Goal: Task Accomplishment & Management: Complete application form

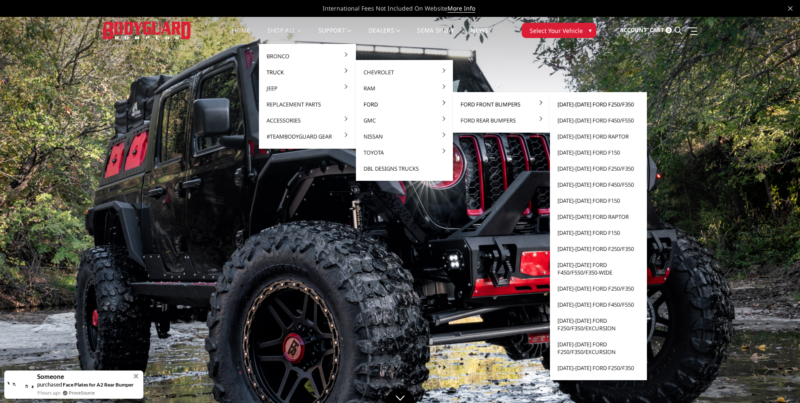
click at [584, 103] on link "[DATE]-[DATE] Ford F250/F350" at bounding box center [599, 104] width 90 height 16
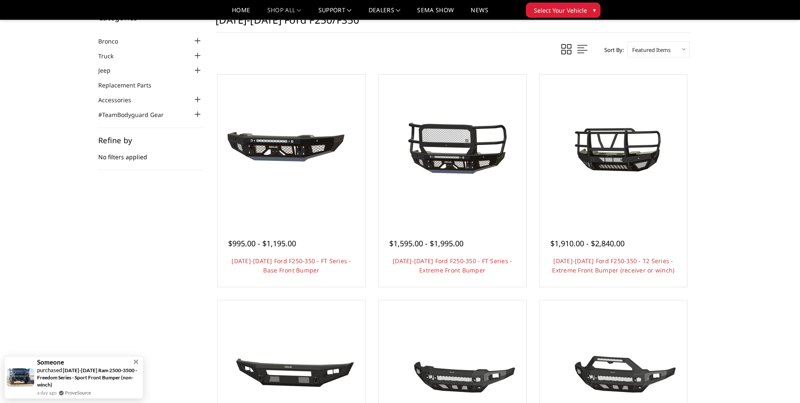
scroll to position [42, 0]
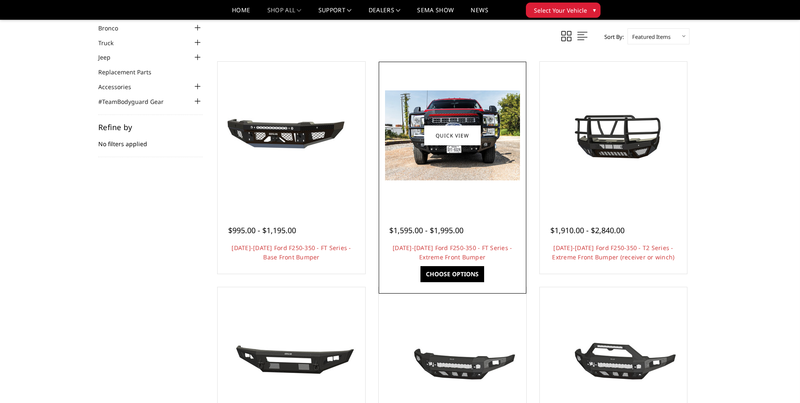
click at [492, 131] on img at bounding box center [452, 135] width 135 height 90
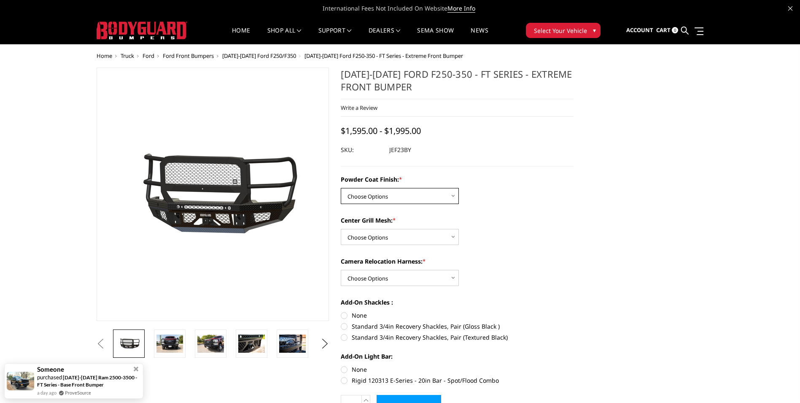
click at [454, 197] on select "Choose Options Bare Metal Gloss Black Powder Coat Textured Black Powder Coat" at bounding box center [400, 196] width 118 height 16
select select "3264"
click at [341, 188] on select "Choose Options Bare Metal Gloss Black Powder Coat Textured Black Powder Coat" at bounding box center [400, 196] width 118 height 16
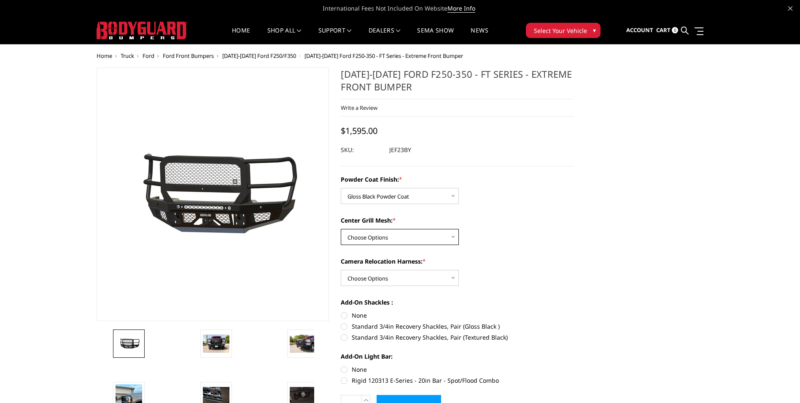
click at [453, 239] on select "Choose Options WITH Expanded Metal in Center Grill WITHOUT Expanded Metal in Ce…" at bounding box center [400, 237] width 118 height 16
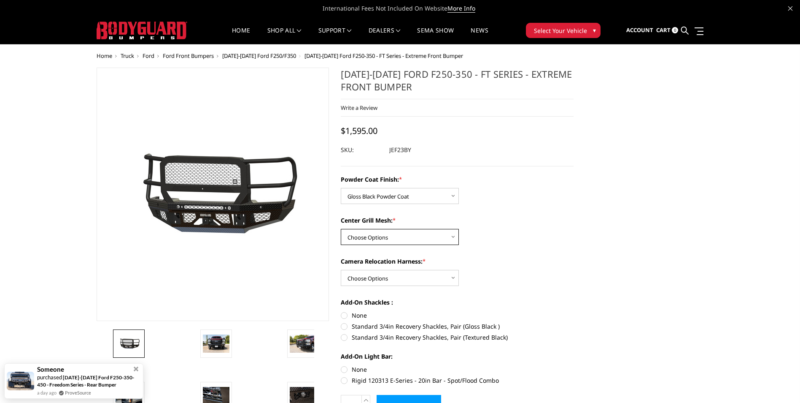
select select "3266"
click at [341, 229] on select "Choose Options WITH Expanded Metal in Center Grill WITHOUT Expanded Metal in Ce…" at bounding box center [400, 237] width 118 height 16
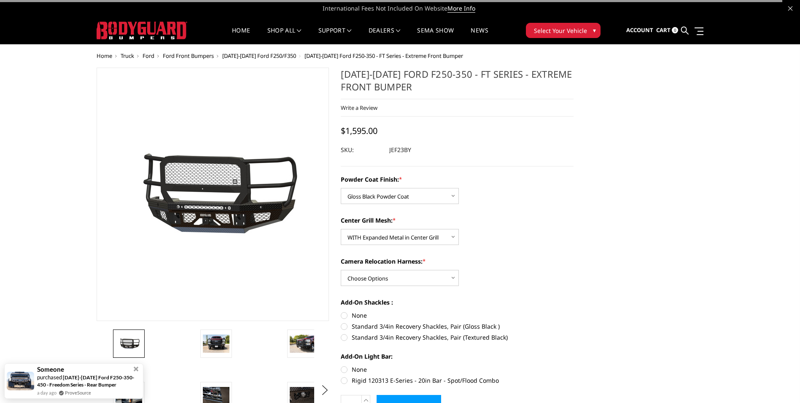
click at [489, 255] on div "Powder Coat Finish: * Choose Options Bare Metal Gloss Black Powder Coat Texture…" at bounding box center [457, 279] width 233 height 208
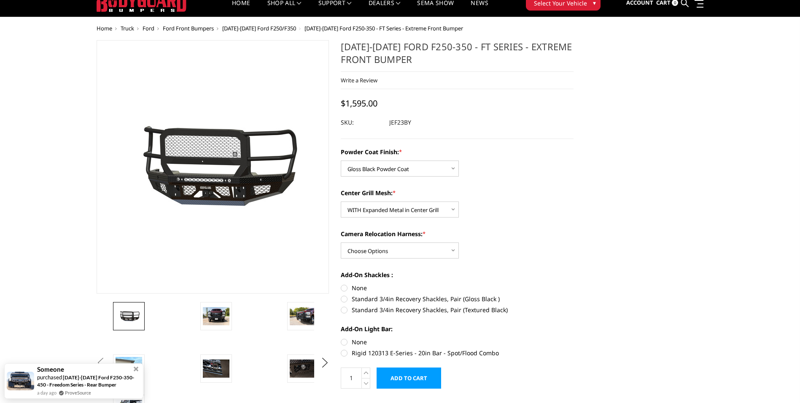
scroll to position [42, 0]
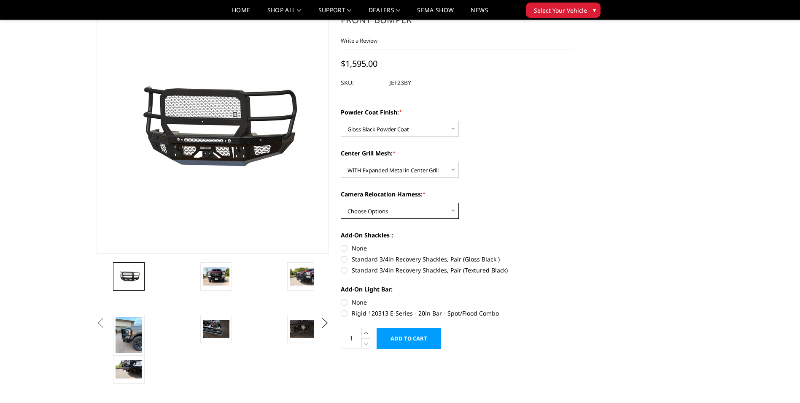
click at [456, 212] on select "Choose Options WITH Camera Relocation Harness WITHOUT Camera Relocation Harness" at bounding box center [400, 211] width 118 height 16
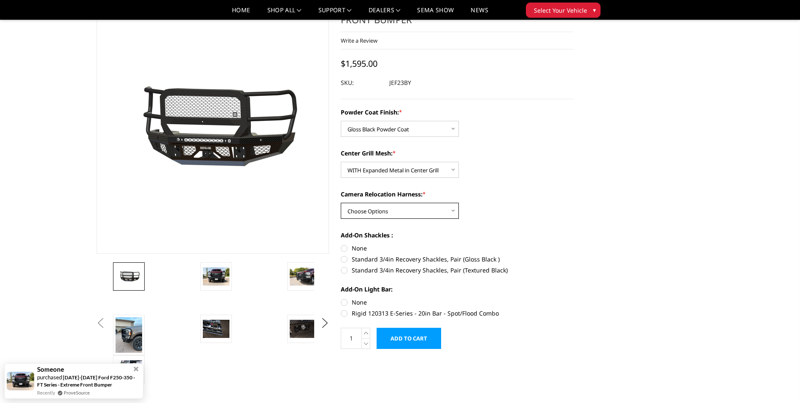
select select "3268"
click at [341, 203] on select "Choose Options WITH Camera Relocation Harness WITHOUT Camera Relocation Harness" at bounding box center [400, 211] width 118 height 16
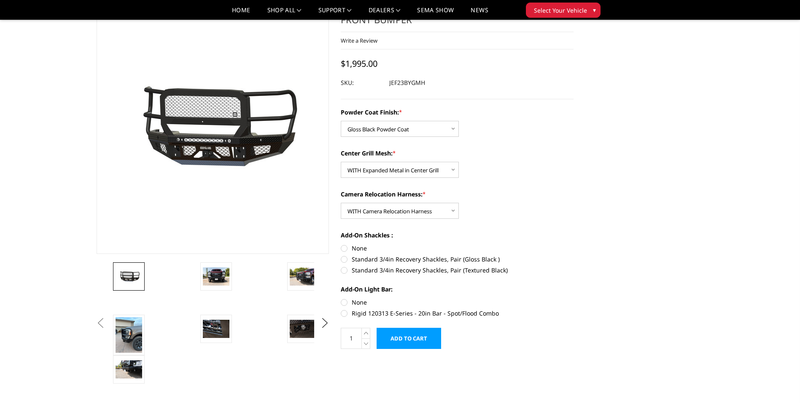
click at [568, 211] on div "Camera Relocation Harness: * Choose Options WITH Camera Relocation Harness WITH…" at bounding box center [457, 203] width 233 height 29
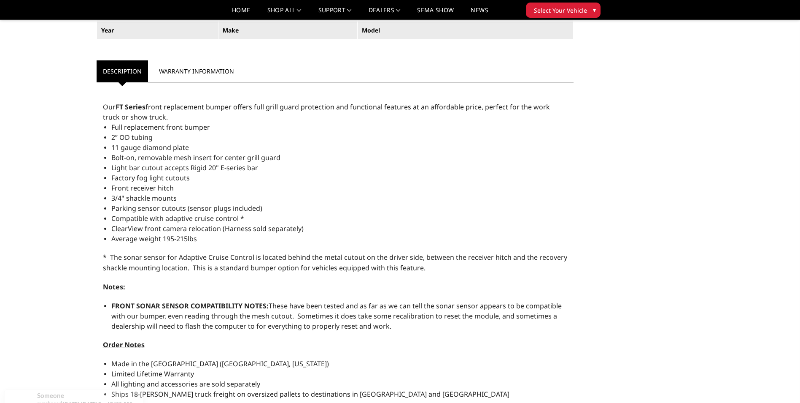
scroll to position [591, 0]
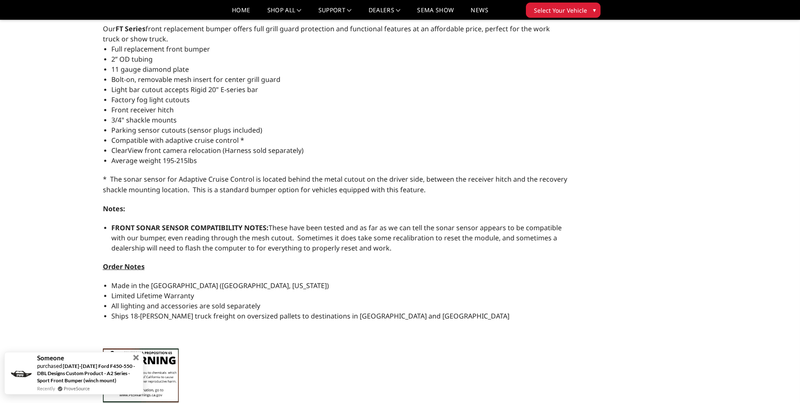
click at [137, 357] on span at bounding box center [136, 357] width 6 height 6
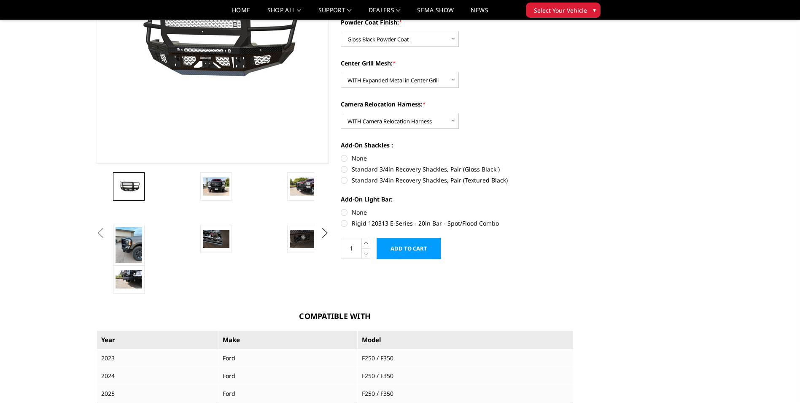
scroll to position [84, 0]
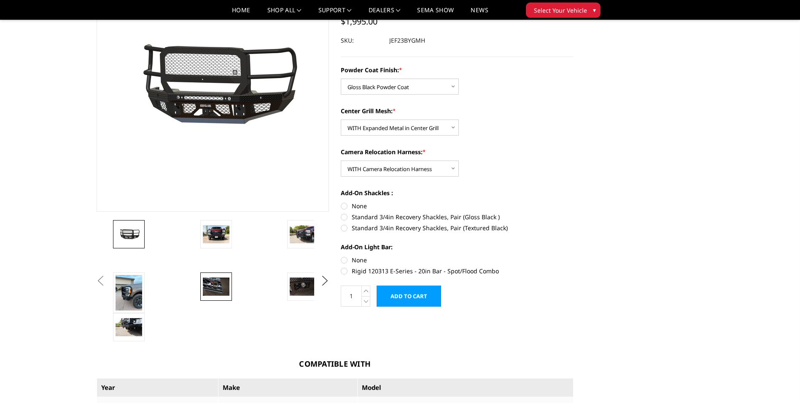
click at [215, 284] on img at bounding box center [216, 286] width 27 height 18
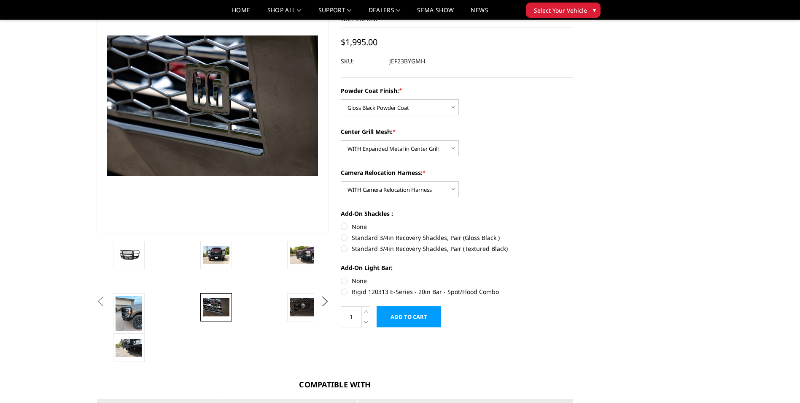
scroll to position [22, 0]
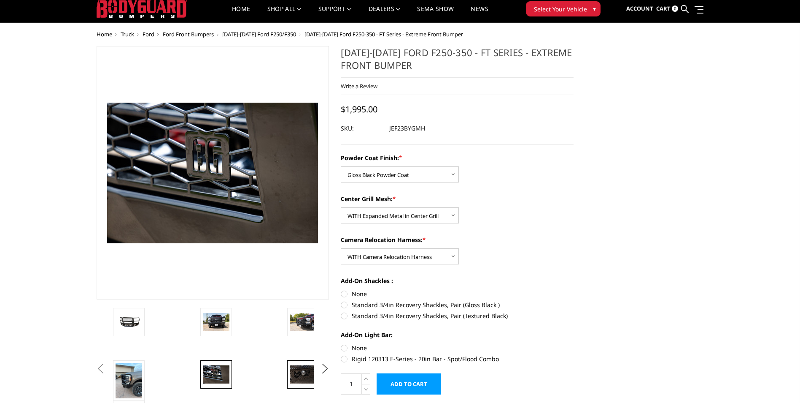
click at [306, 369] on img at bounding box center [303, 374] width 27 height 18
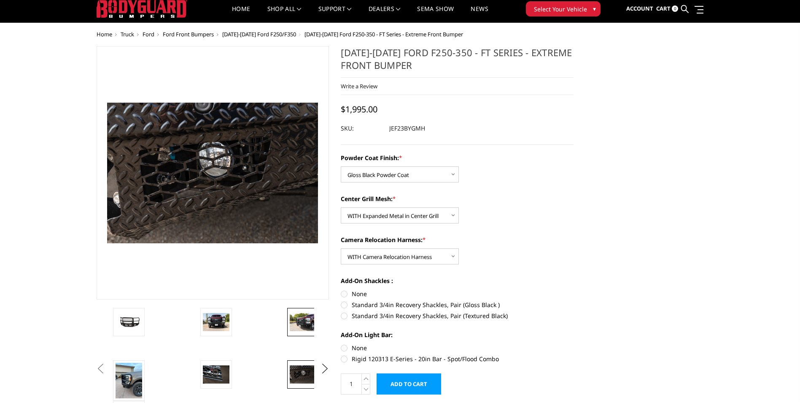
click at [303, 320] on img at bounding box center [303, 322] width 27 height 18
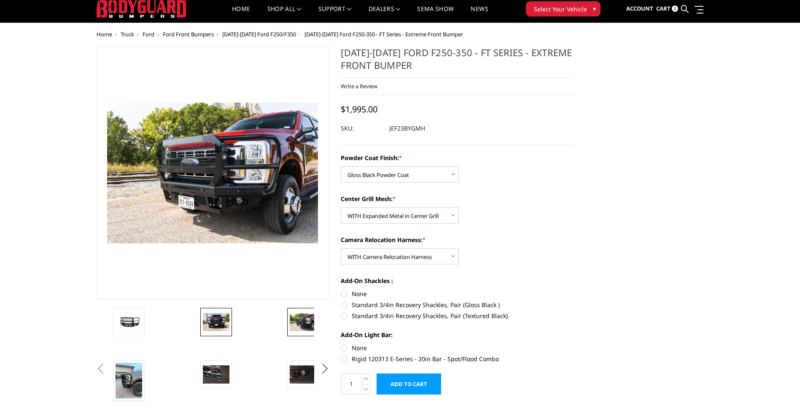
click at [211, 318] on img at bounding box center [216, 322] width 27 height 18
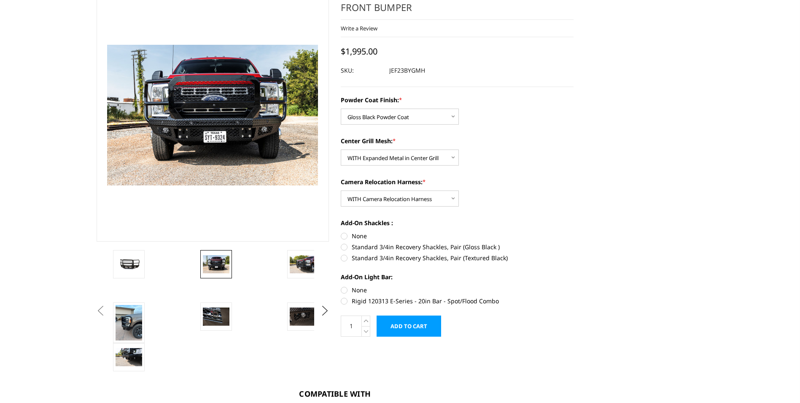
scroll to position [0, 0]
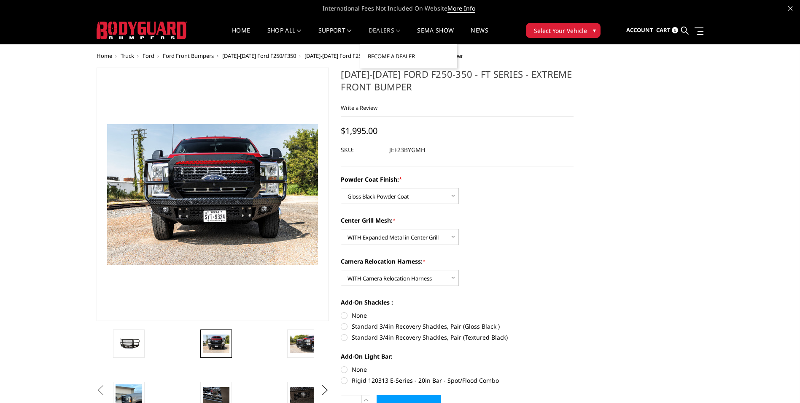
click at [392, 55] on link "Become a Dealer" at bounding box center [409, 56] width 90 height 16
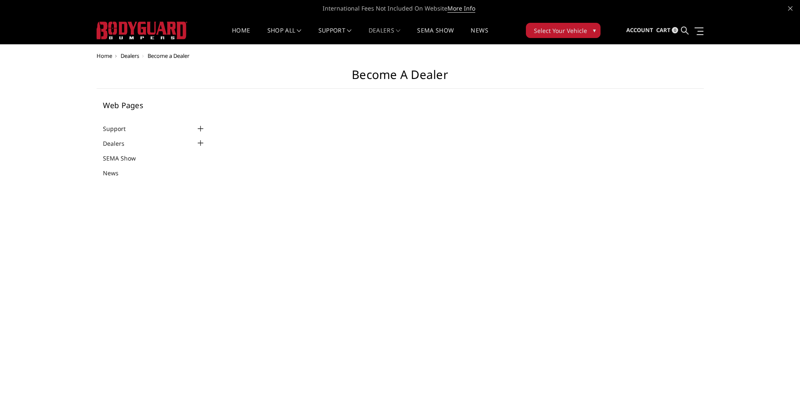
select select "US"
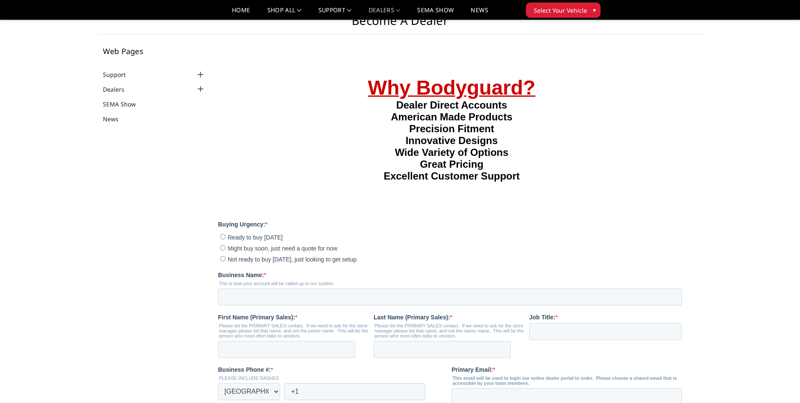
scroll to position [42, 0]
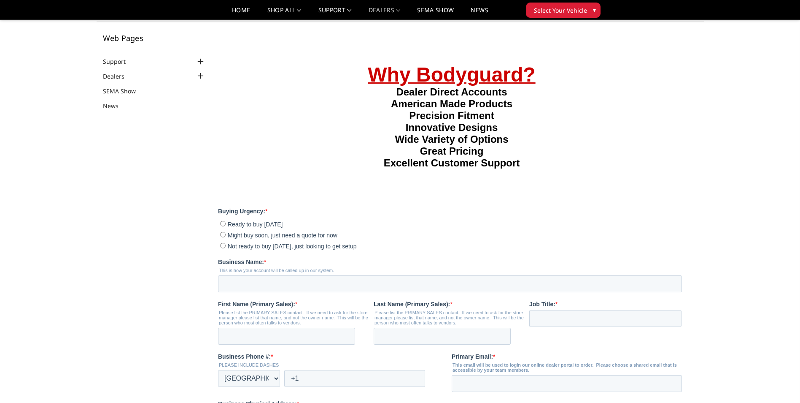
click at [223, 226] on input "Ready to buy today" at bounding box center [222, 222] width 5 height 5
radio input "true"
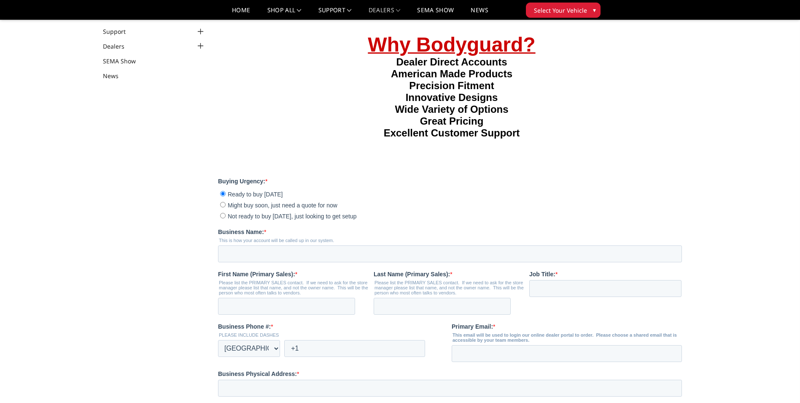
scroll to position [127, 0]
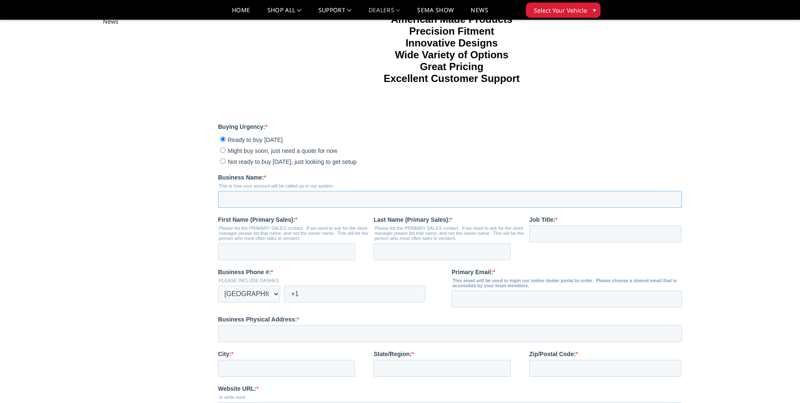
click at [231, 208] on input "Business Name: *" at bounding box center [450, 199] width 464 height 17
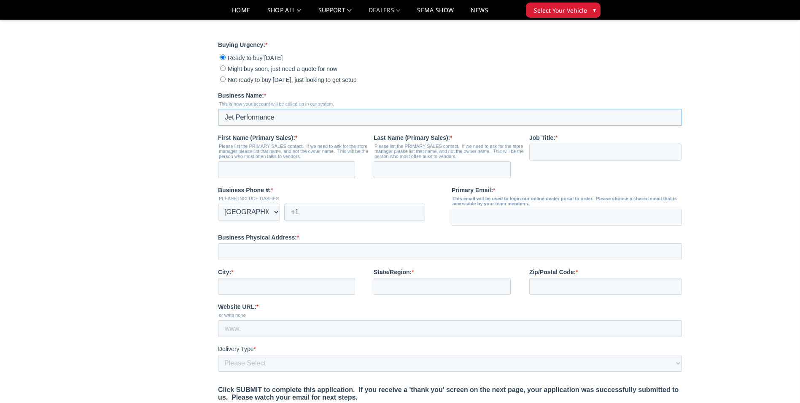
scroll to position [211, 0]
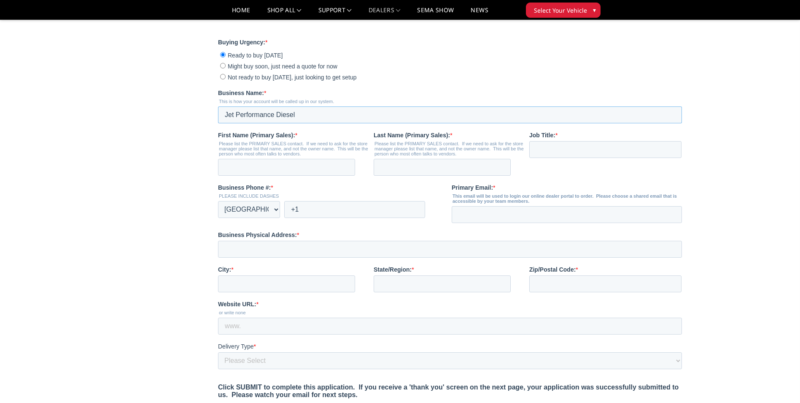
type input "Jet Performance Diesel"
click at [193, 249] on main "Become a Dealer Web Pages Support FAQ Install Instructions Shipping Warranty Te…" at bounding box center [401, 158] width 608 height 652
click at [241, 176] on input "First Name (Primary Sales): *" at bounding box center [286, 167] width 137 height 17
type input "Bud"
click at [400, 176] on input "Last Name (Primary Sales): *" at bounding box center [442, 167] width 137 height 17
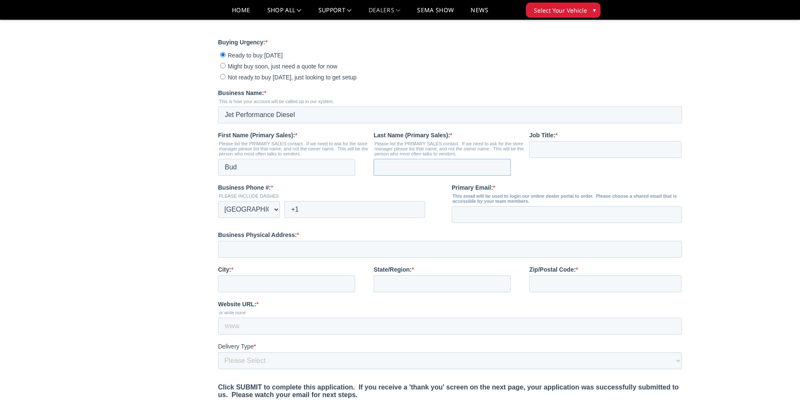
type input "Tacker"
type input "bud@tackerconstruction.com"
type input "Jet Performance Diesel"
type input "Mexia"
type input "TX"
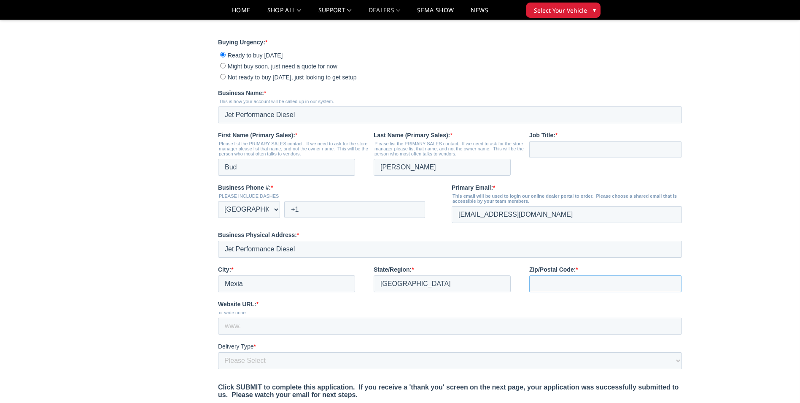
type input "76667"
click at [547, 158] on input "Job Title: *" at bounding box center [606, 149] width 152 height 17
type input "Owner"
click at [316, 218] on input "+1" at bounding box center [354, 209] width 141 height 17
type input "+1 903-388-1222"
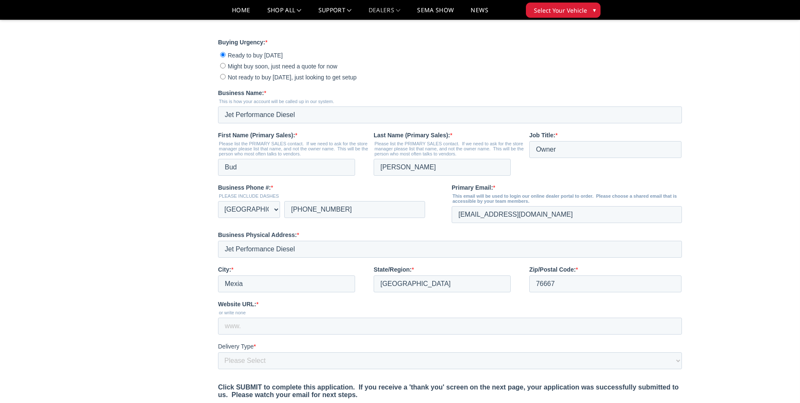
click at [444, 230] on fieldset "Business Phone #: * PLEASE INCLUDE DASHES * Afghanistan (‫افغانستان‬‎) Albania …" at bounding box center [452, 206] width 468 height 47
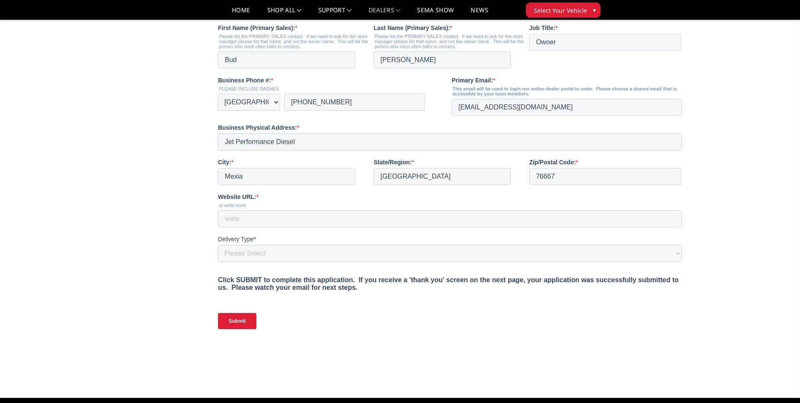
scroll to position [338, 0]
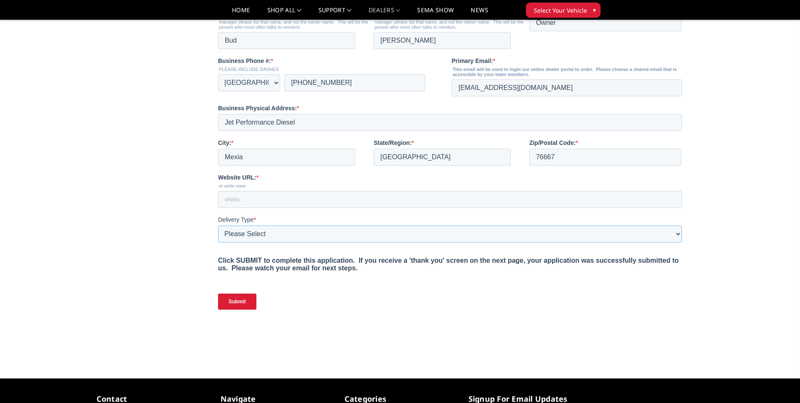
click at [677, 242] on select "Please Select Yes, I need a liftgate No, I have a forklift and/or dock" at bounding box center [450, 233] width 464 height 17
select select "I have a forklift"
click at [218, 242] on select "Please Select Yes, I need a liftgate No, I have a forklift and/or dock" at bounding box center [450, 233] width 464 height 17
click at [581, 278] on fieldset "Click SUBMIT to complete this application. If you receive a 'thank you' screen …" at bounding box center [452, 264] width 468 height 29
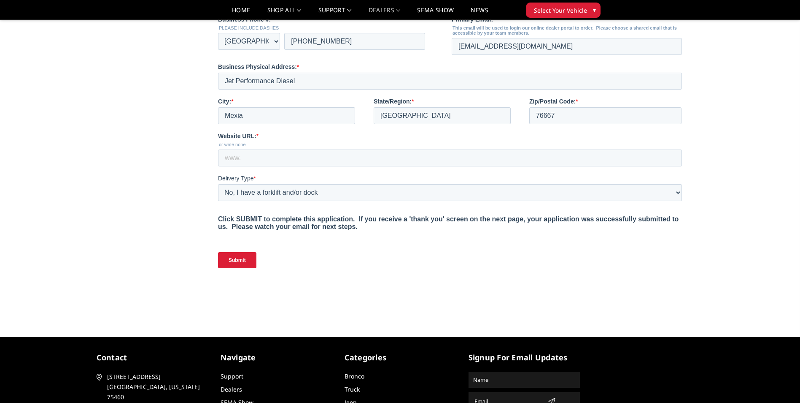
scroll to position [380, 0]
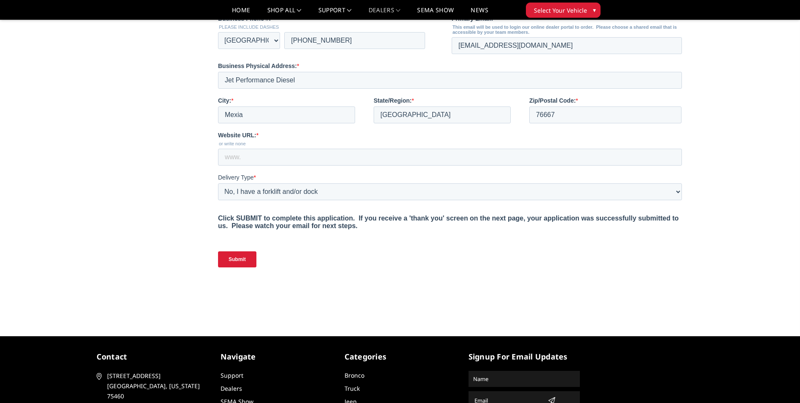
click at [232, 267] on input "Submit" at bounding box center [237, 259] width 38 height 16
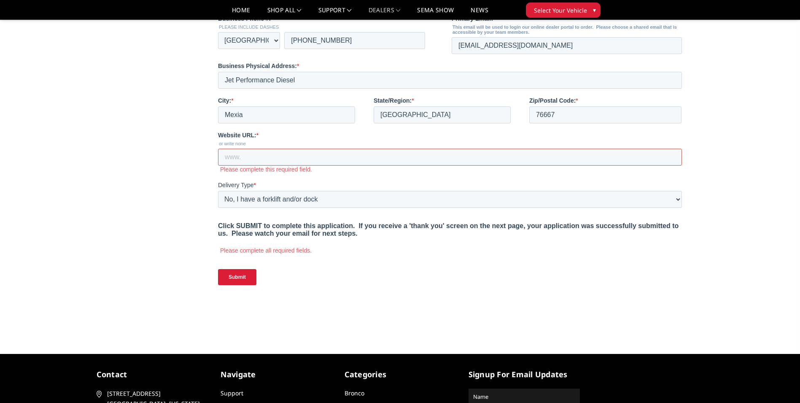
click at [251, 165] on input "Website URL: *" at bounding box center [450, 157] width 464 height 17
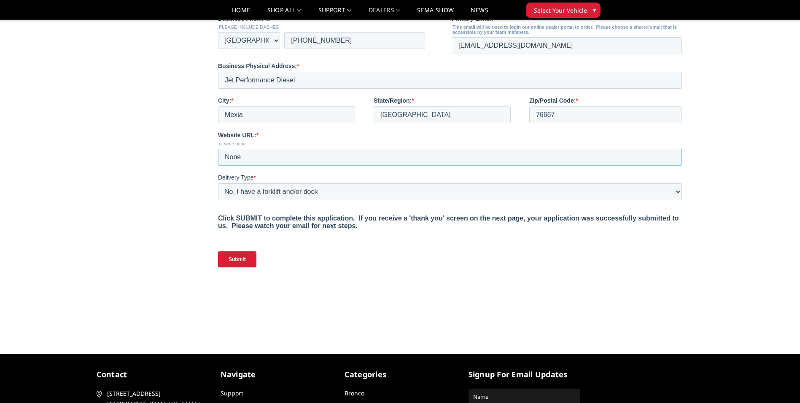
type input "None"
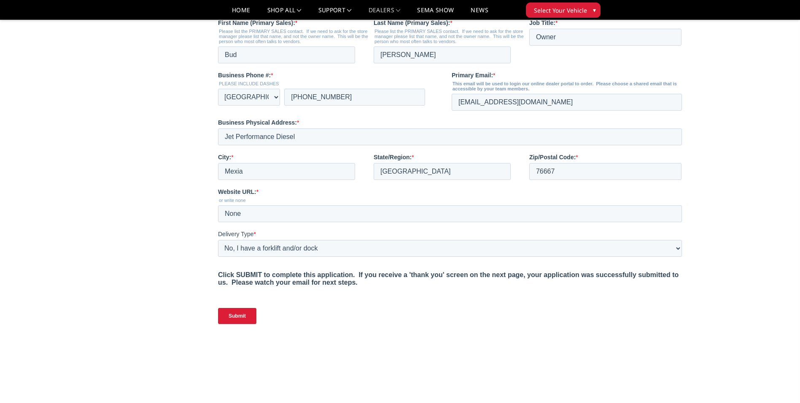
scroll to position [338, 0]
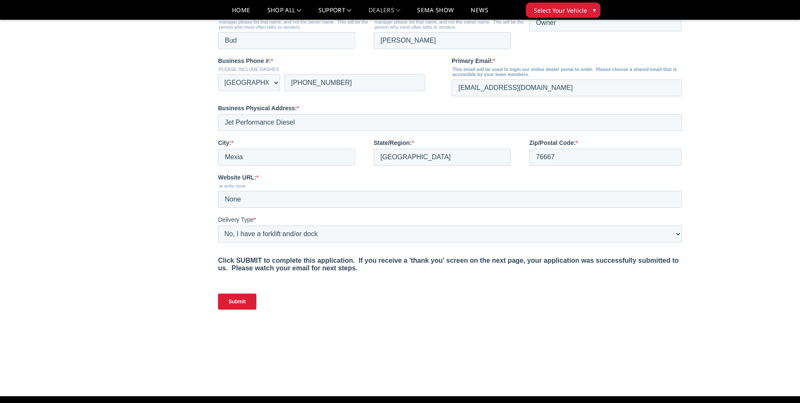
click at [242, 309] on input "Submit" at bounding box center [237, 301] width 38 height 16
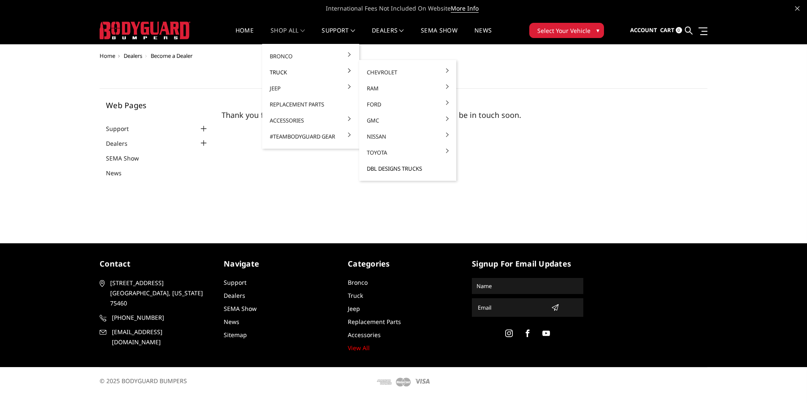
click at [387, 169] on link "DBL Designs Trucks" at bounding box center [407, 168] width 90 height 16
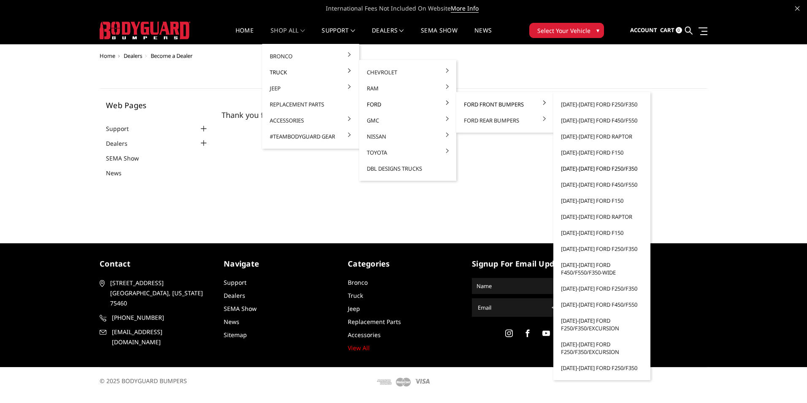
click at [590, 169] on link "[DATE]-[DATE] Ford F250/F350" at bounding box center [602, 168] width 90 height 16
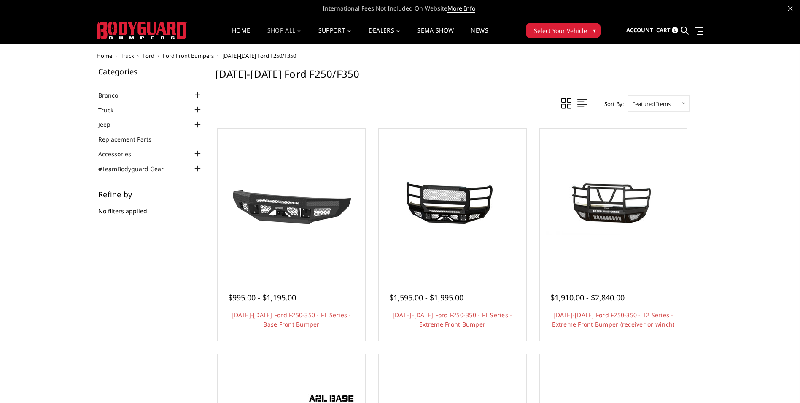
click at [196, 109] on div at bounding box center [198, 110] width 10 height 10
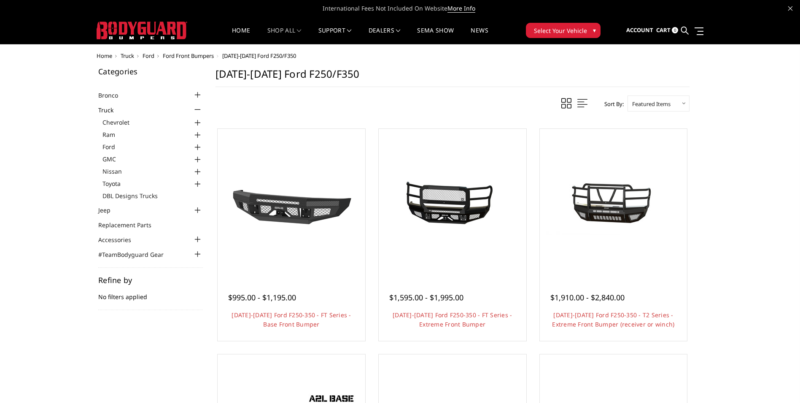
click at [195, 146] on div at bounding box center [198, 147] width 10 height 10
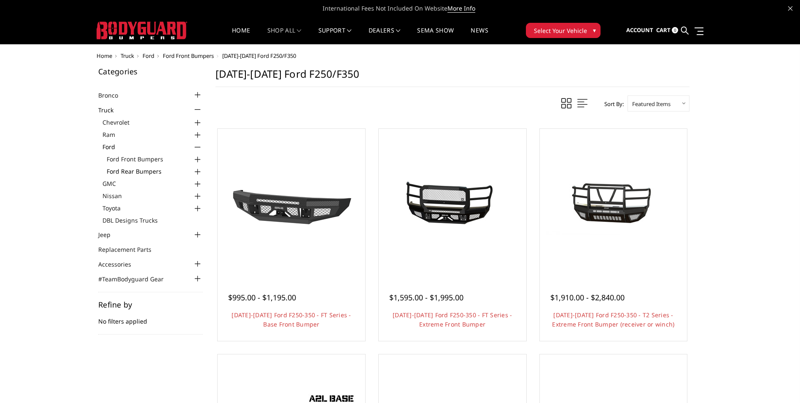
click at [148, 170] on link "Ford Rear Bumpers" at bounding box center [155, 171] width 96 height 9
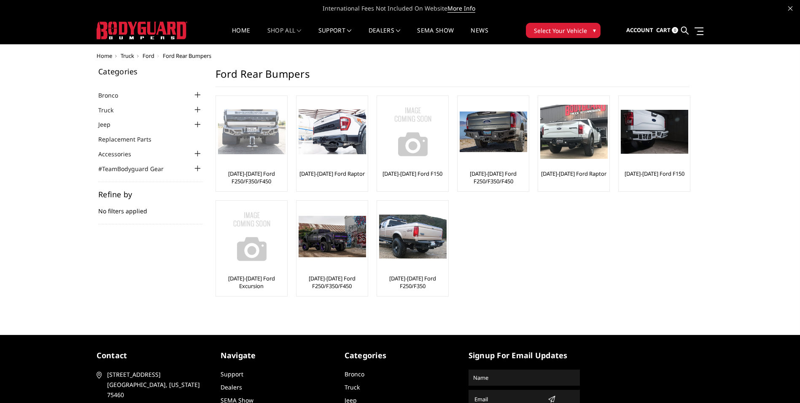
click at [259, 143] on img at bounding box center [252, 131] width 68 height 45
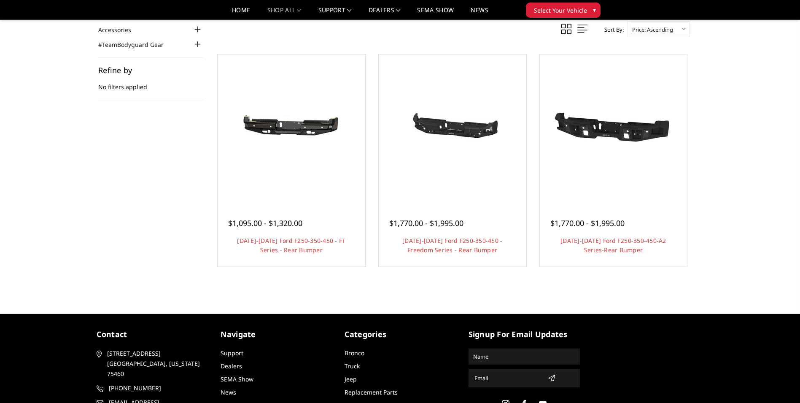
scroll to position [84, 0]
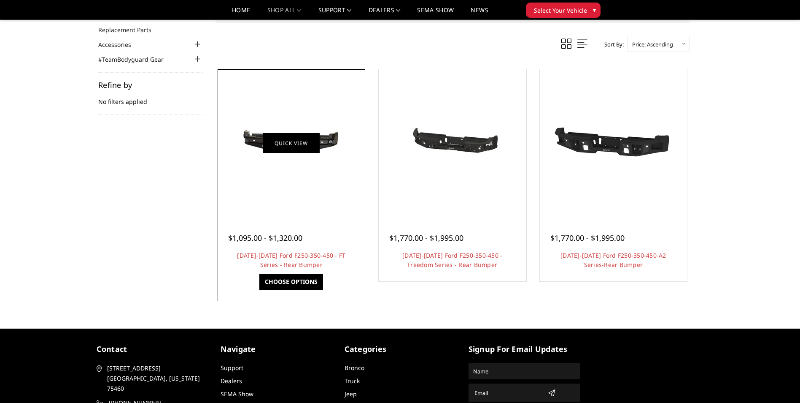
click at [285, 145] on link "Quick view" at bounding box center [291, 143] width 57 height 20
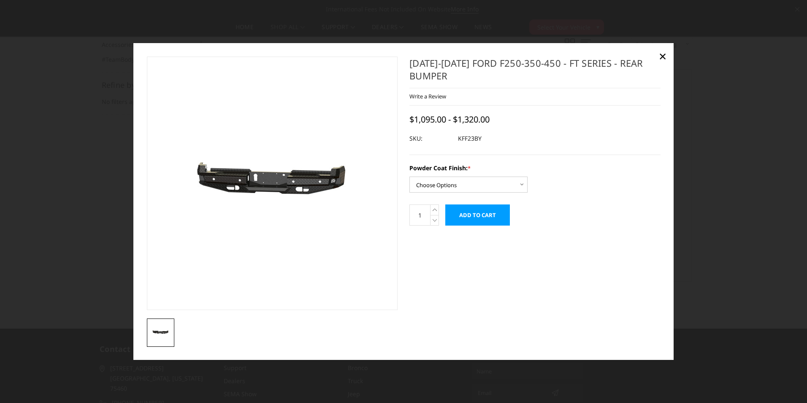
click at [285, 185] on img at bounding box center [257, 183] width 540 height 257
click at [254, 184] on img at bounding box center [294, 183] width 540 height 257
click at [522, 184] on select "Choose Options Bare Metal Gloss Black Powder Coat Textured Black Powder Coat" at bounding box center [468, 184] width 118 height 16
click at [661, 57] on span "×" at bounding box center [663, 56] width 8 height 18
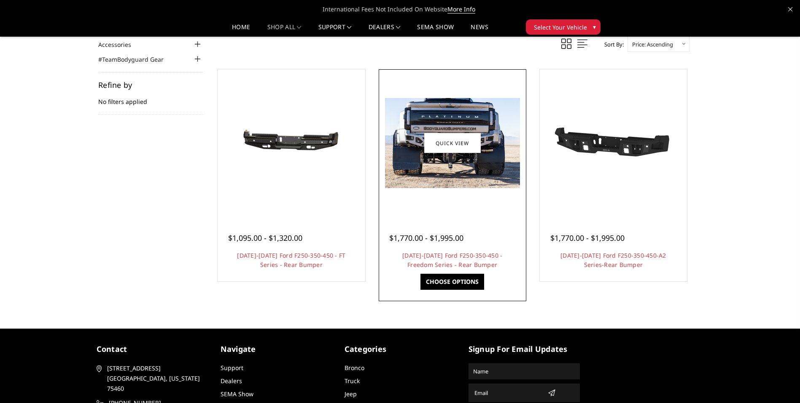
click at [441, 110] on img at bounding box center [452, 143] width 135 height 90
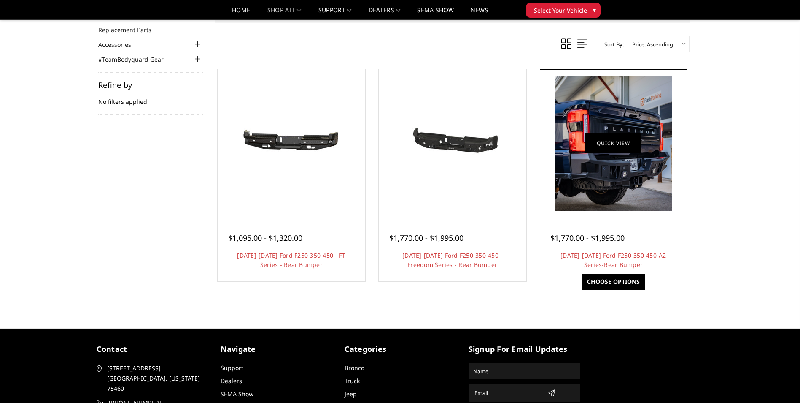
click at [637, 146] on link "Quick view" at bounding box center [613, 143] width 57 height 20
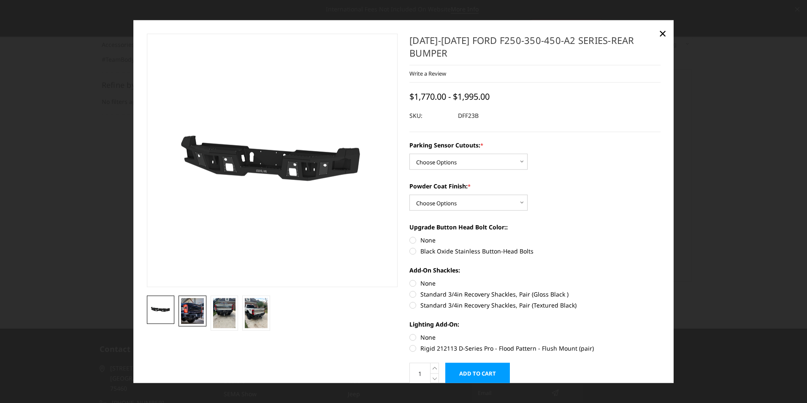
click at [188, 308] on img at bounding box center [192, 310] width 23 height 26
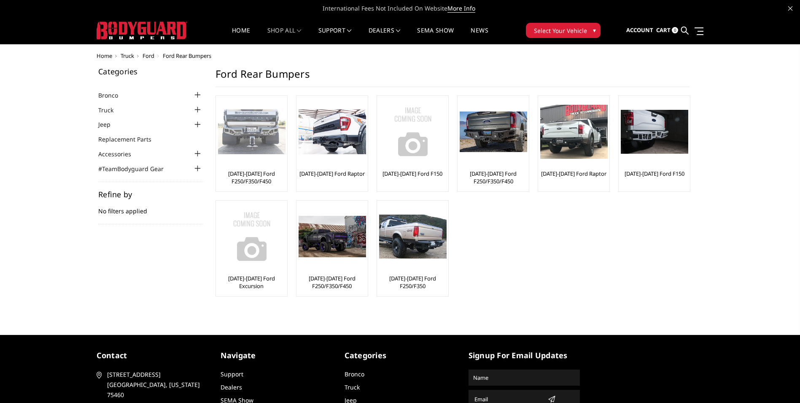
click at [249, 137] on img at bounding box center [252, 131] width 68 height 45
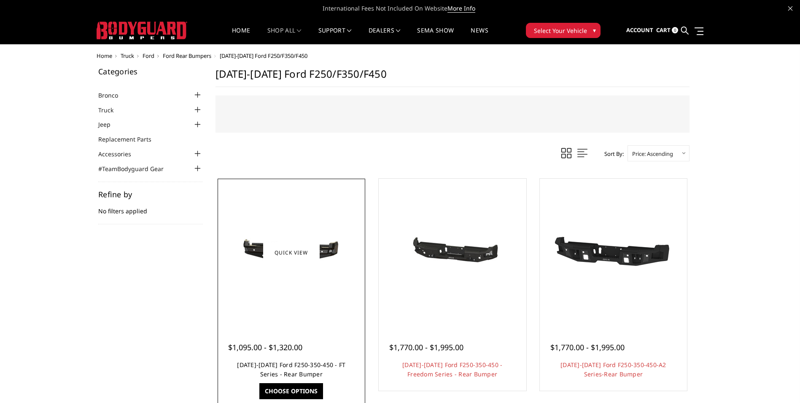
click at [290, 364] on link "[DATE]-[DATE] Ford F250-350-450 - FT Series - Rear Bumper" at bounding box center [291, 368] width 108 height 17
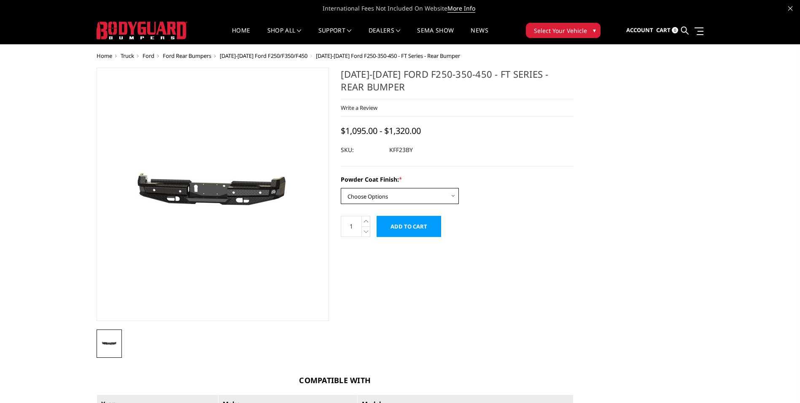
click at [455, 196] on select "Choose Options Bare Metal Gloss Black Powder Coat Textured Black Powder Coat" at bounding box center [400, 196] width 118 height 16
click at [341, 188] on select "Choose Options Bare Metal Gloss Black Powder Coat Textured Black Powder Coat" at bounding box center [400, 196] width 118 height 16
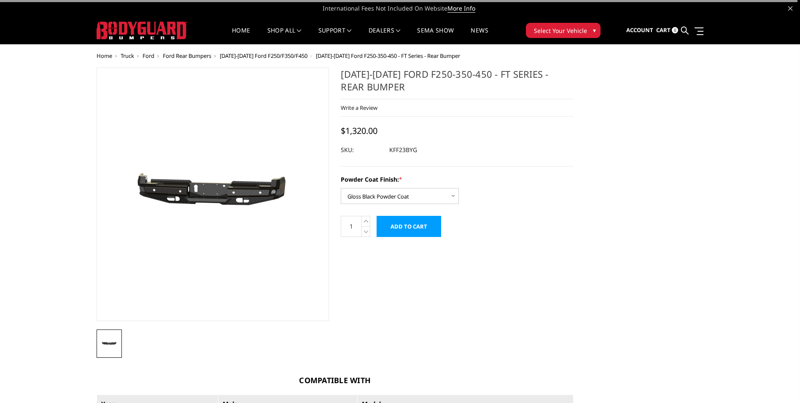
click at [505, 222] on form "Powder Coat Finish: * Choose Options Bare Metal Gloss Black Powder Coat Texture…" at bounding box center [457, 206] width 233 height 62
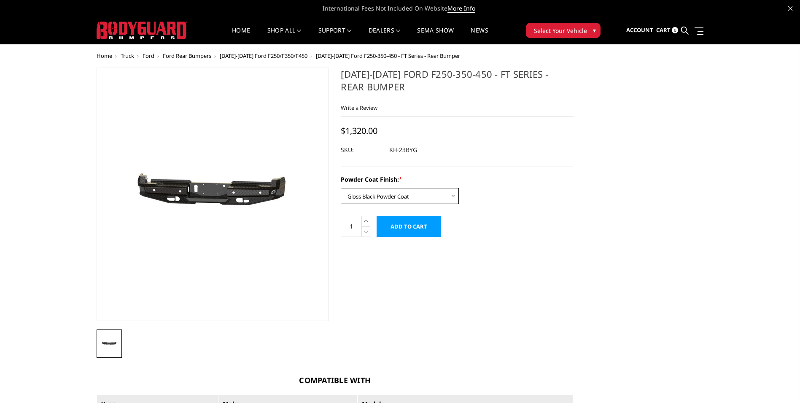
click at [452, 194] on select "Choose Options Bare Metal Gloss Black Powder Coat Textured Black Powder Coat" at bounding box center [400, 196] width 118 height 16
click at [341, 188] on select "Choose Options Bare Metal Gloss Black Powder Coat Textured Black Powder Coat" at bounding box center [400, 196] width 118 height 16
click at [454, 194] on select "Choose Options Bare Metal Gloss Black Powder Coat Textured Black Powder Coat" at bounding box center [400, 196] width 118 height 16
click at [341, 188] on select "Choose Options Bare Metal Gloss Black Powder Coat Textured Black Powder Coat" at bounding box center [400, 196] width 118 height 16
click at [451, 196] on select "Choose Options Bare Metal Gloss Black Powder Coat Textured Black Powder Coat" at bounding box center [400, 196] width 118 height 16
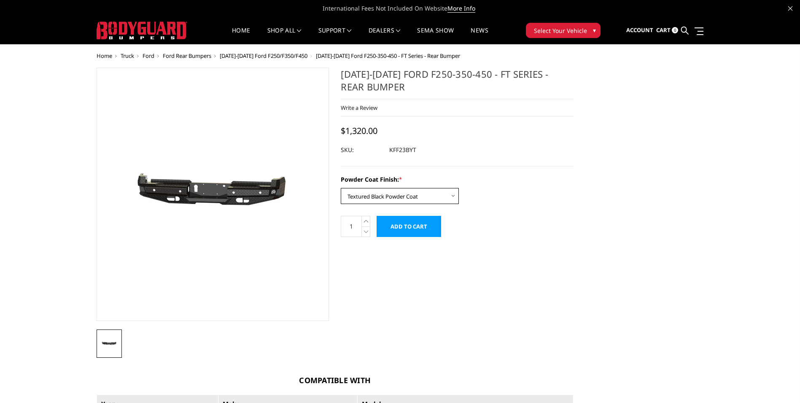
select select "3421"
click at [341, 188] on select "Choose Options Bare Metal Gloss Black Powder Coat Textured Black Powder Coat" at bounding box center [400, 196] width 118 height 16
click at [400, 29] on span at bounding box center [398, 31] width 4 height 4
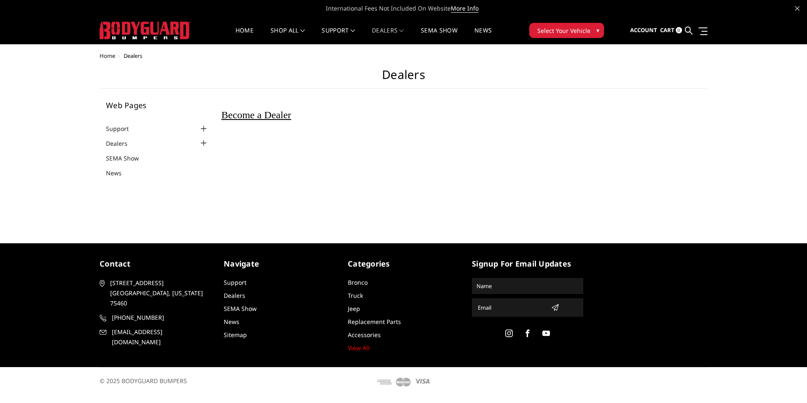
click at [291, 114] on span "Become a Dealer" at bounding box center [257, 114] width 70 height 11
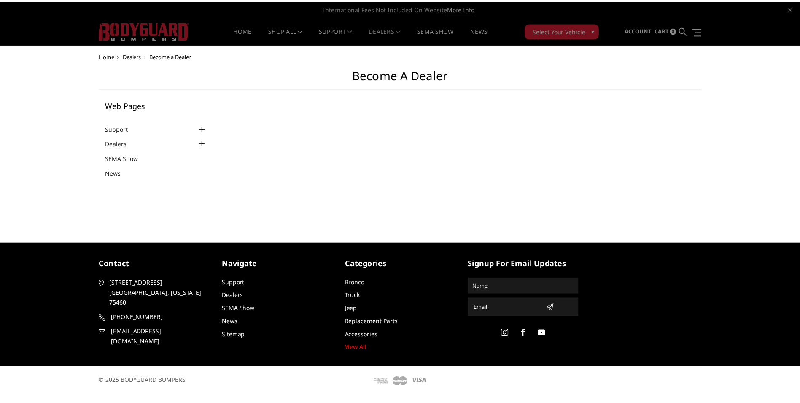
select select "US"
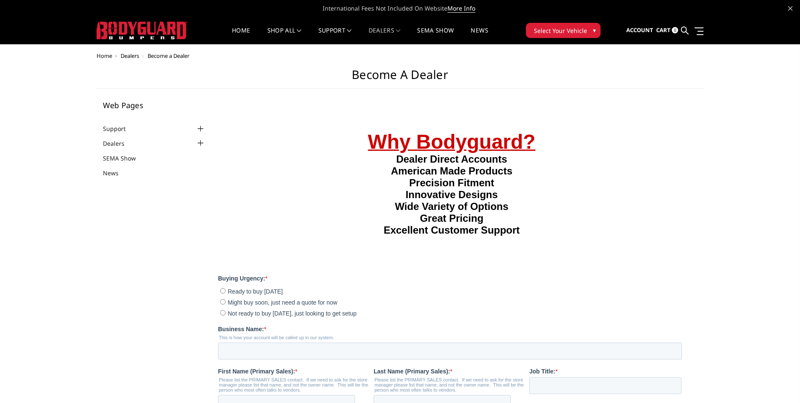
click at [596, 29] on span "▾" at bounding box center [594, 30] width 3 height 9
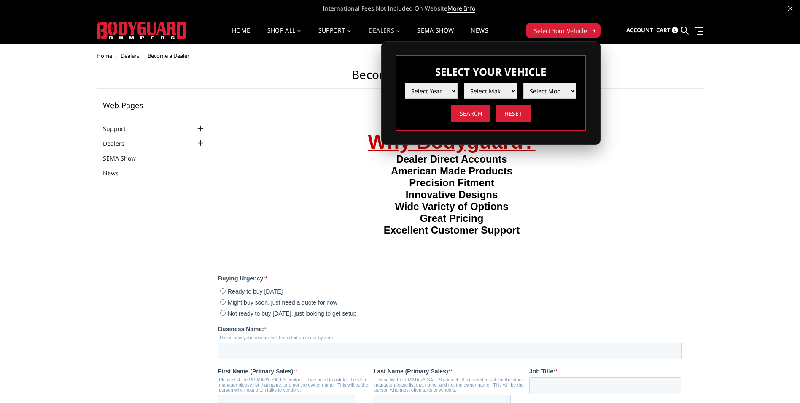
click at [626, 65] on div "Home Dealers Become a Dealer Become a Dealer Web Pages Support FAQ Install Inst…" at bounding box center [401, 386] width 608 height 666
